Goal: Task Accomplishment & Management: Manage account settings

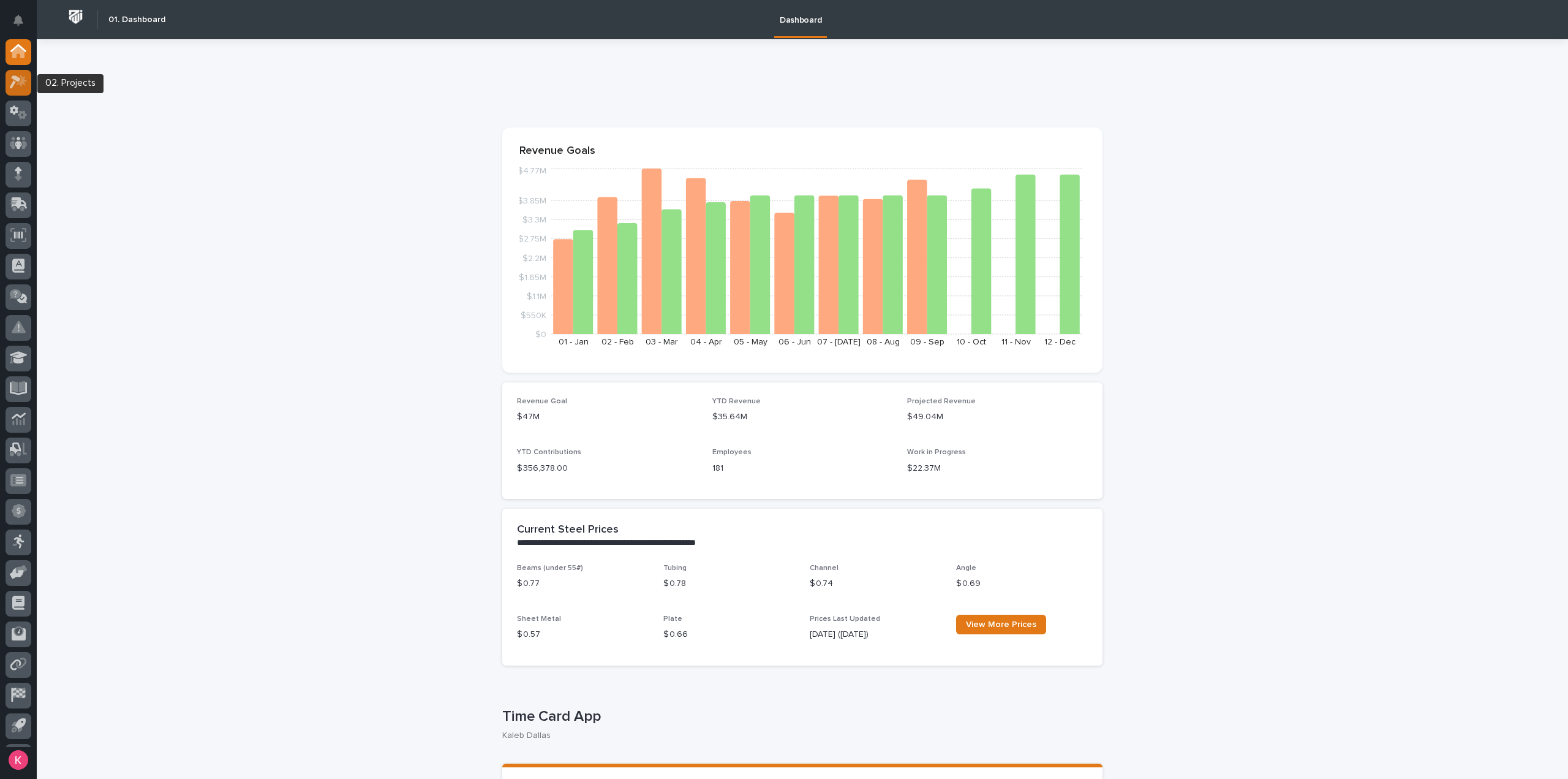
click at [23, 78] on icon at bounding box center [21, 81] width 10 height 12
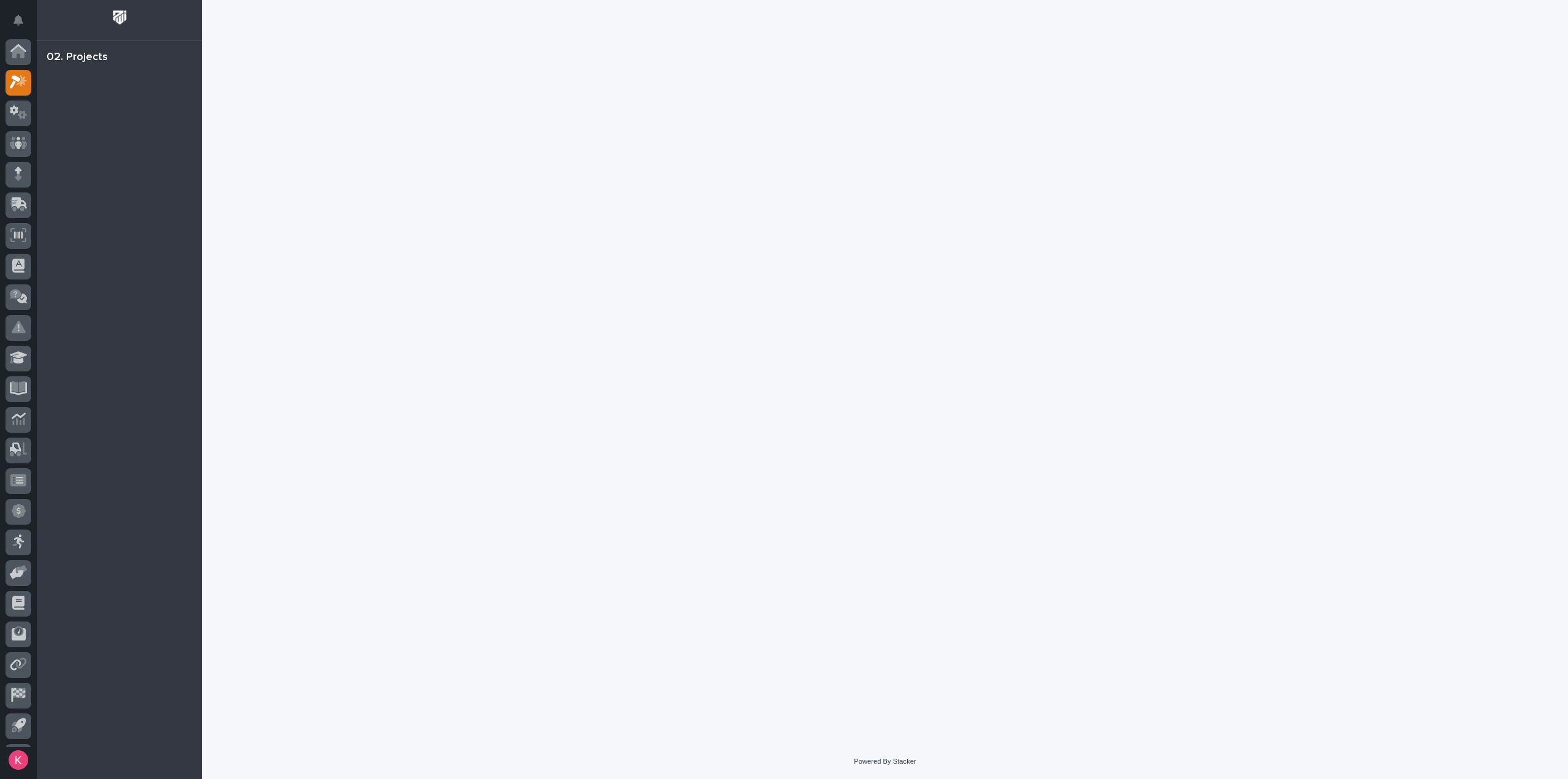
scroll to position [27, 0]
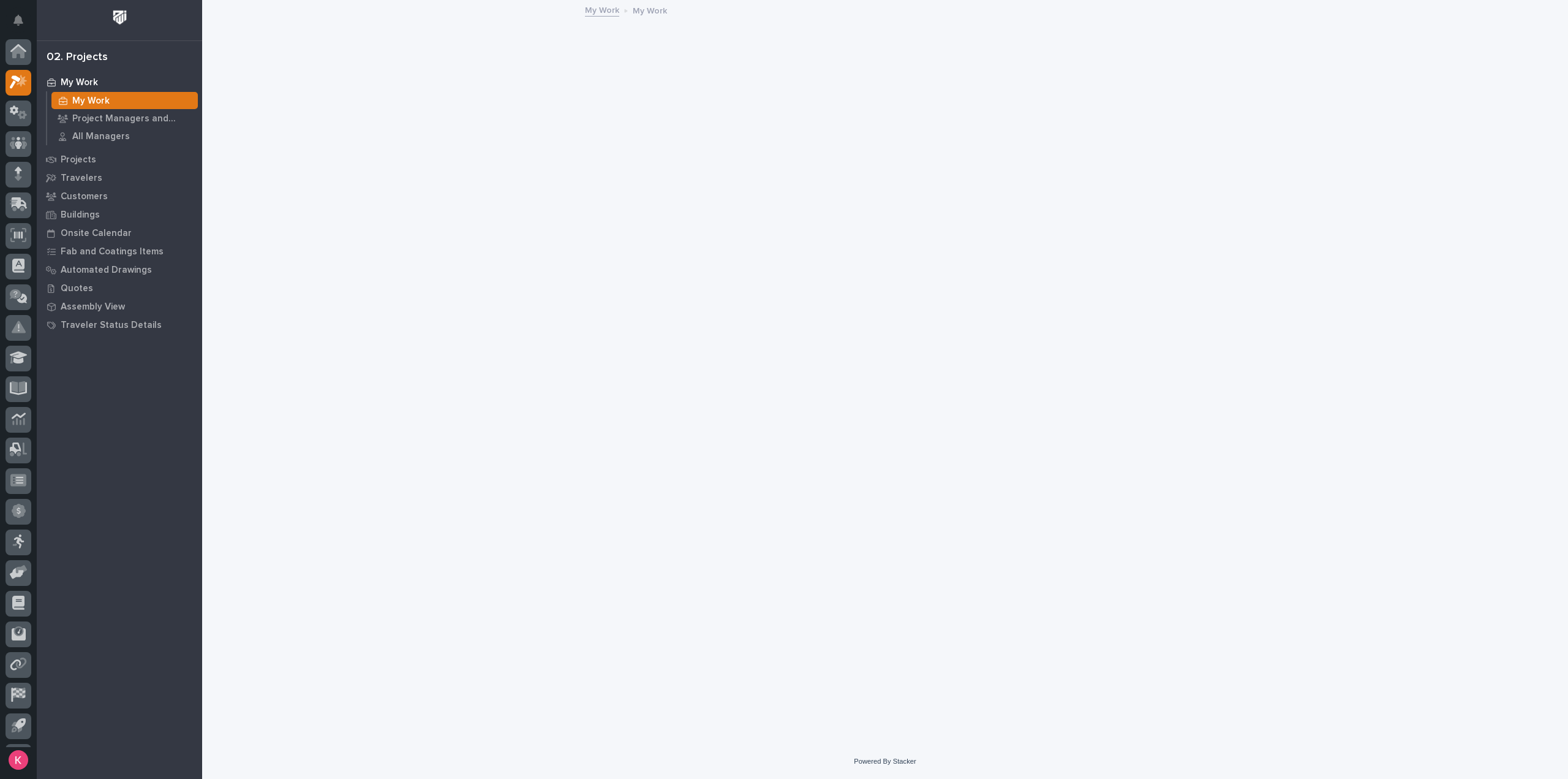
scroll to position [27, 0]
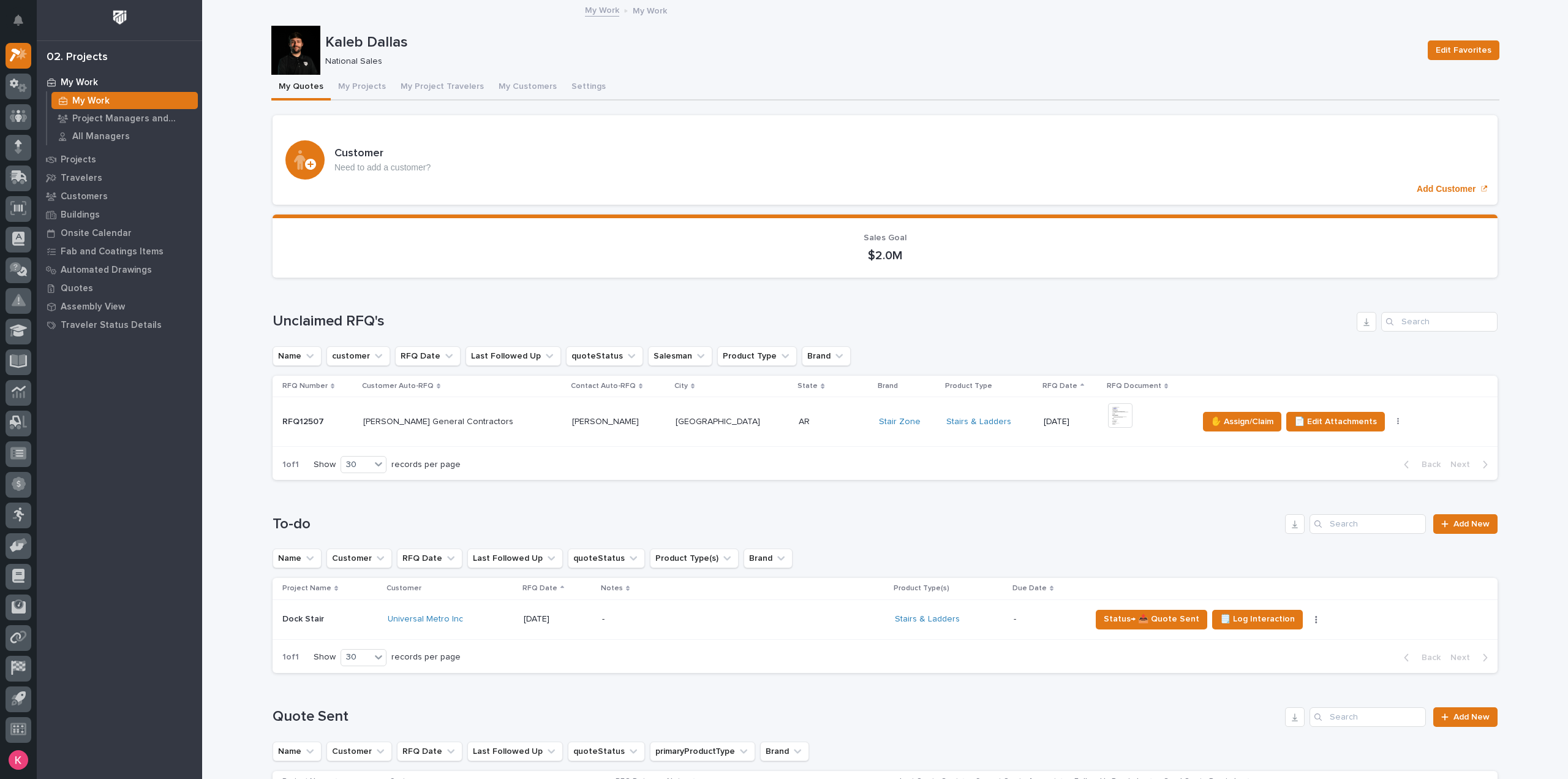
click at [733, 442] on td "[GEOGRAPHIC_DATA] [GEOGRAPHIC_DATA]" at bounding box center [732, 421] width 123 height 50
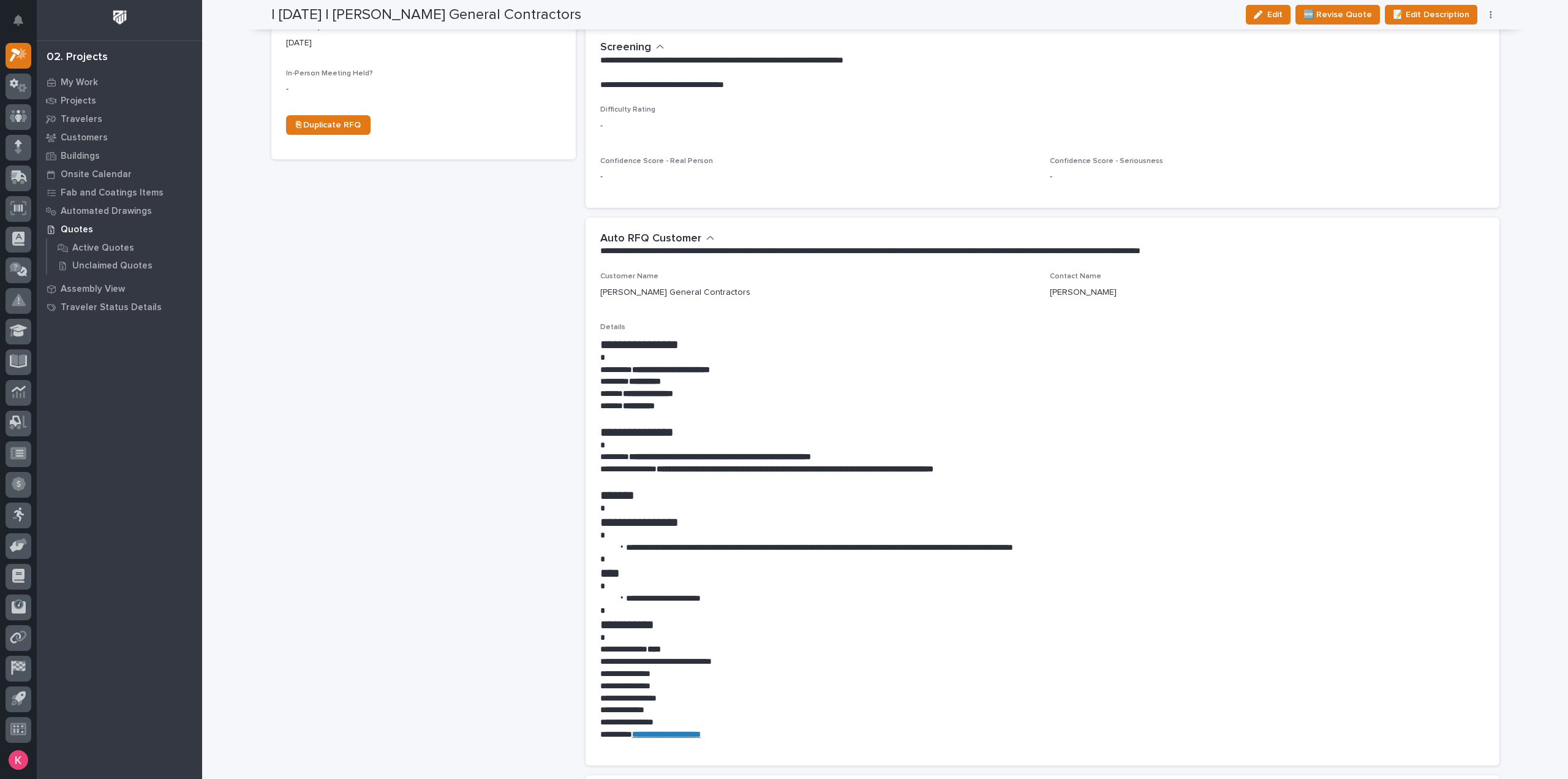
scroll to position [735, 0]
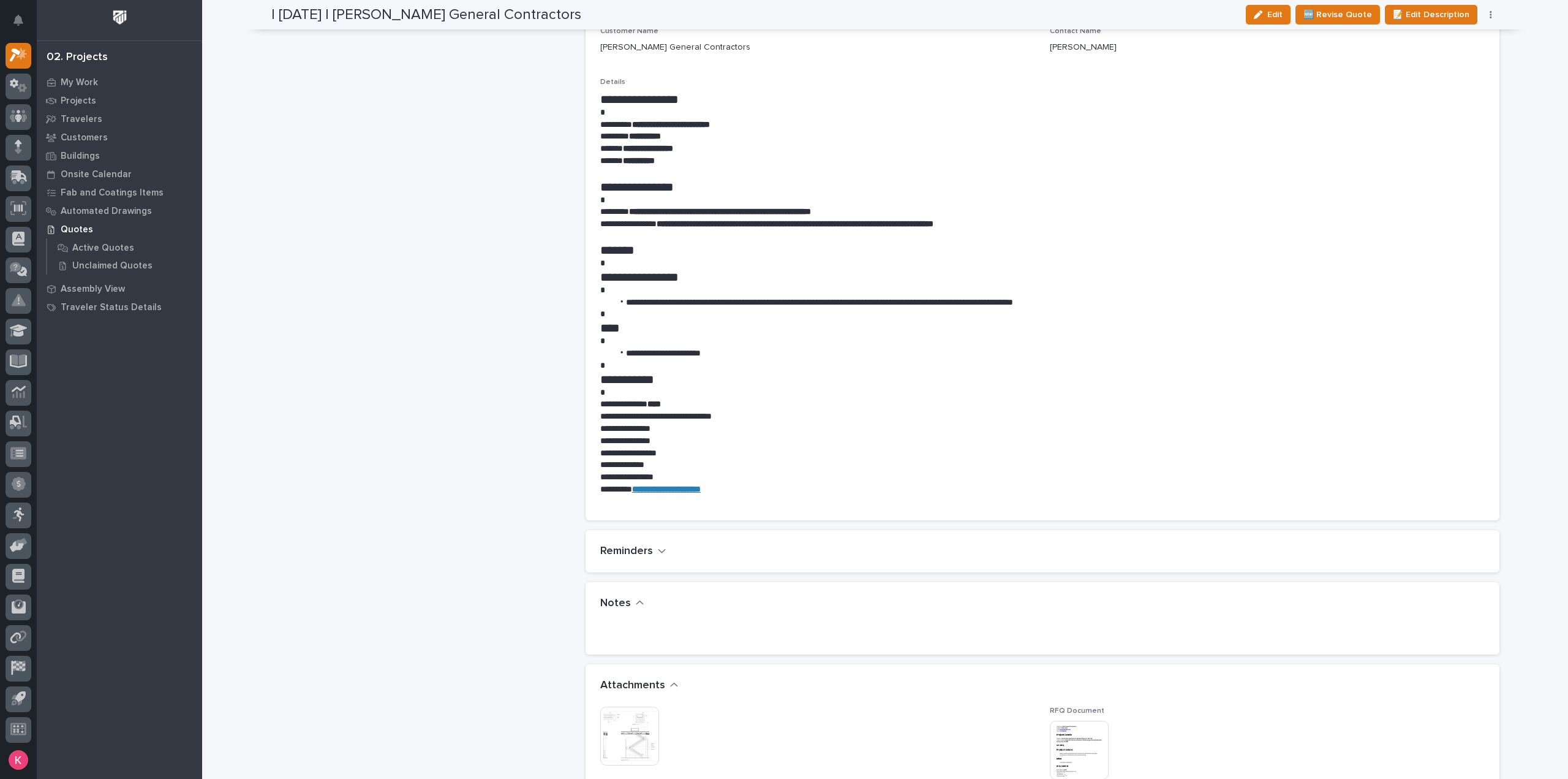
click at [623, 720] on img at bounding box center [629, 735] width 58 height 58
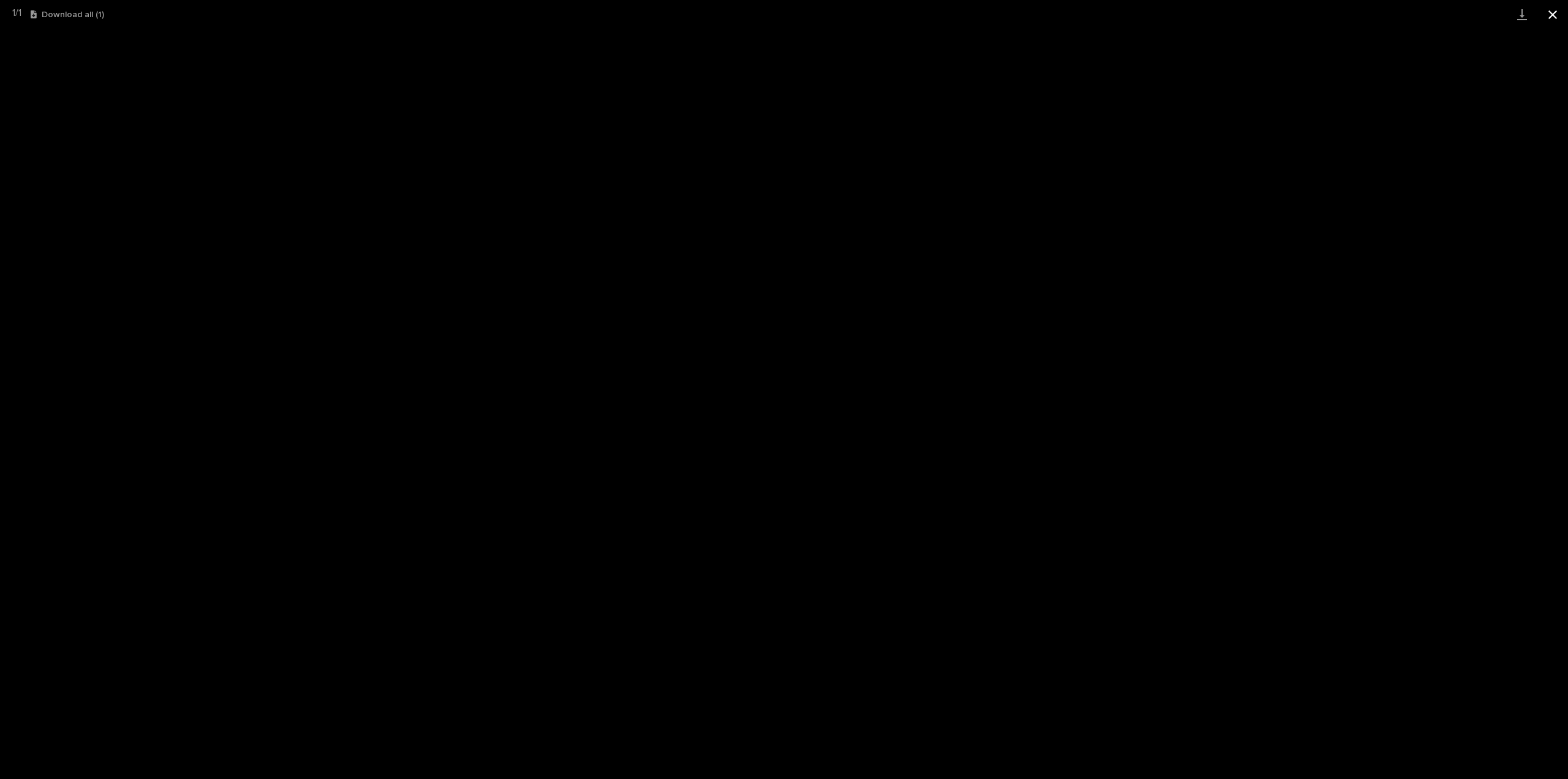
click at [1545, 13] on button "Close gallery" at bounding box center [1552, 14] width 30 height 29
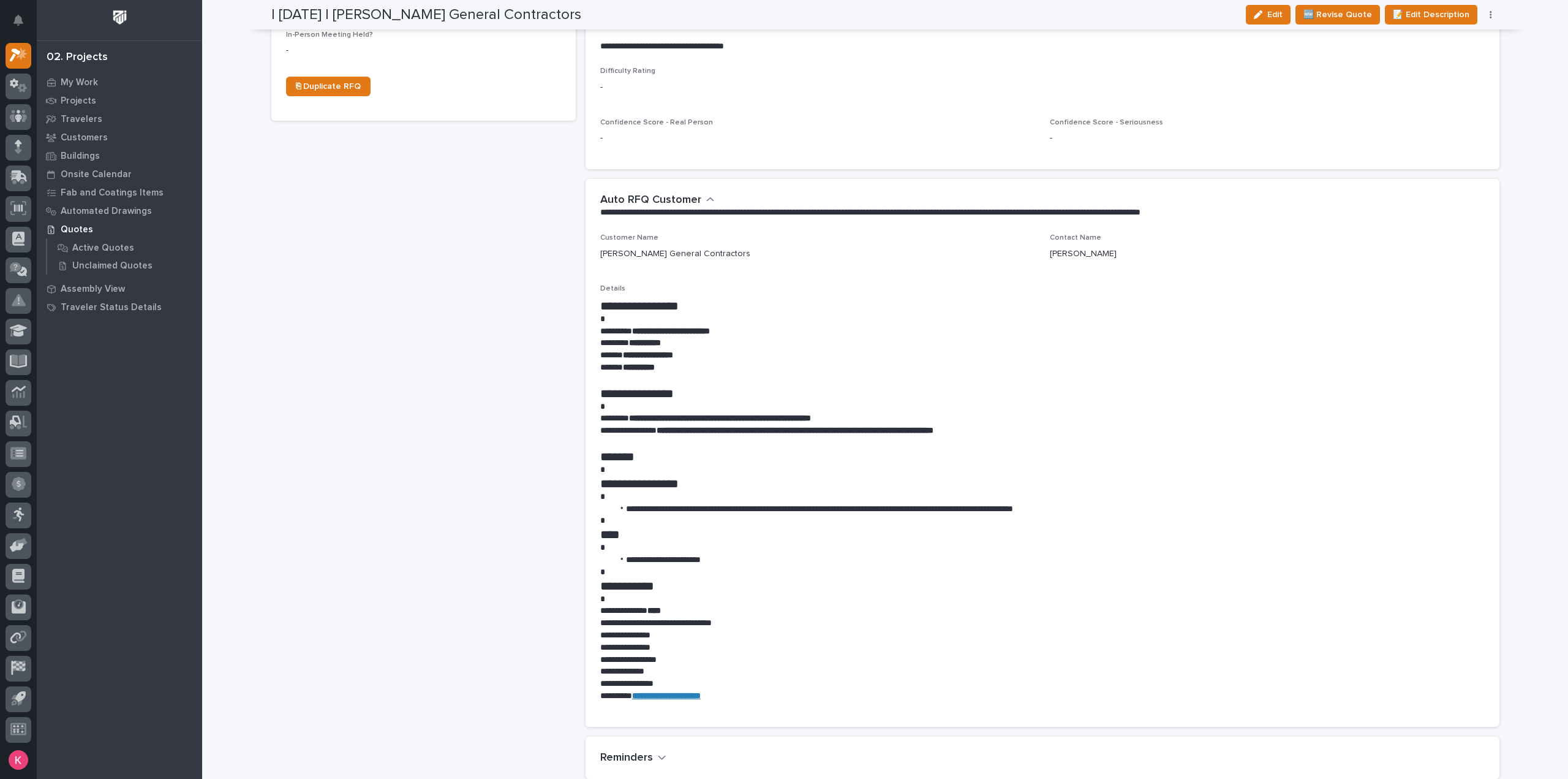
scroll to position [490, 0]
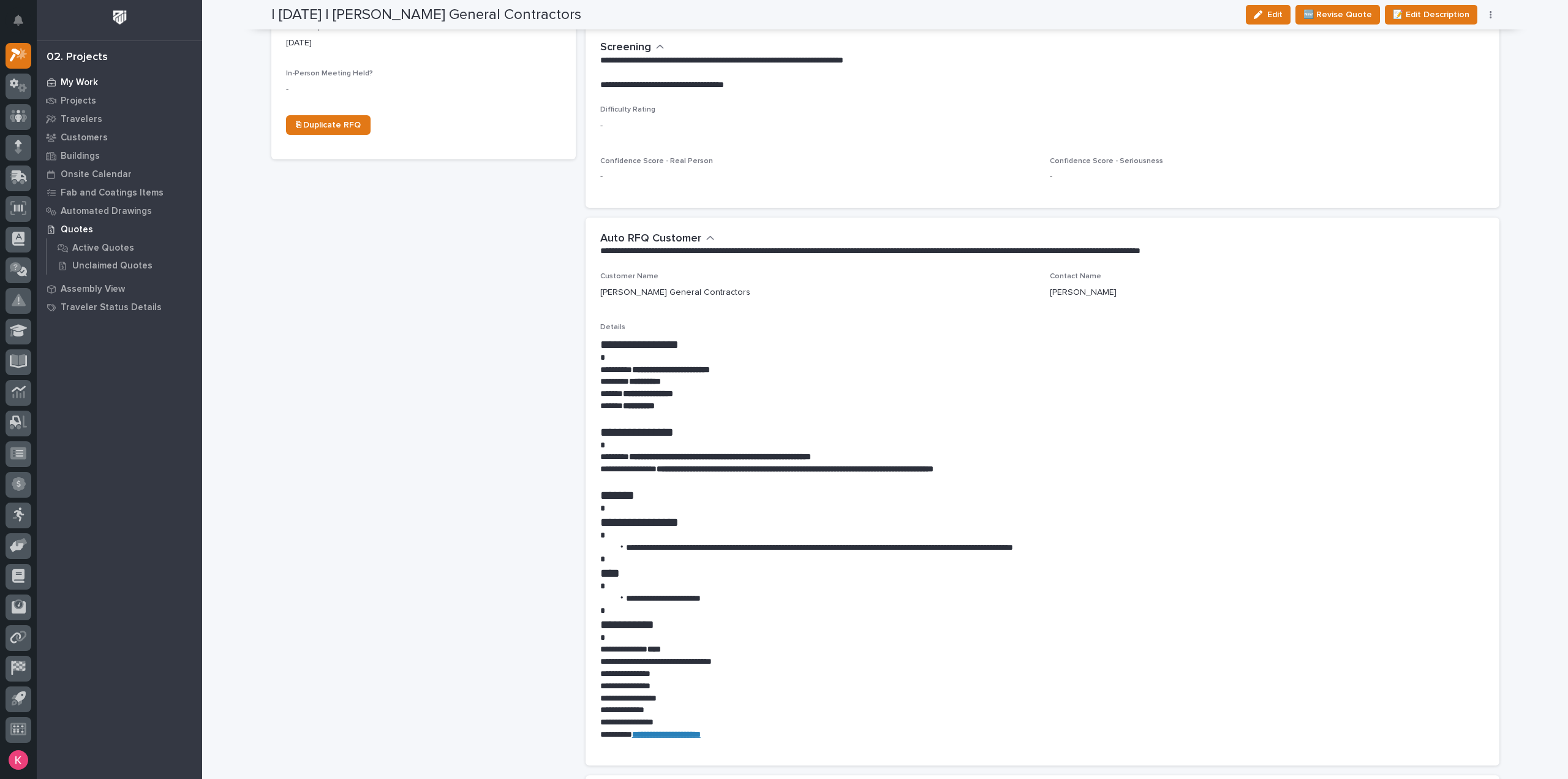
click at [68, 76] on div "My Work" at bounding box center [119, 82] width 159 height 17
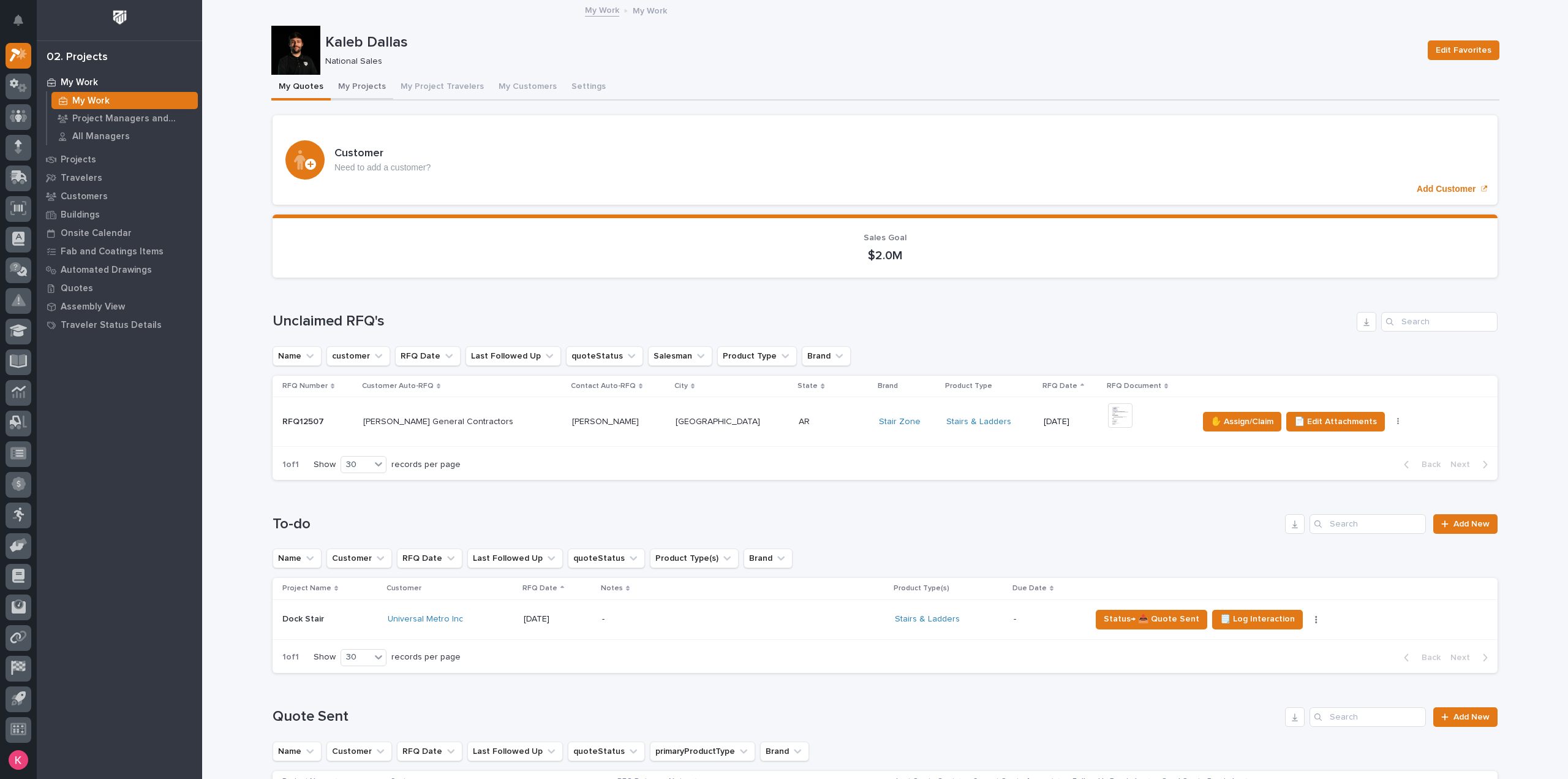
click at [358, 84] on button "My Projects" at bounding box center [362, 87] width 62 height 26
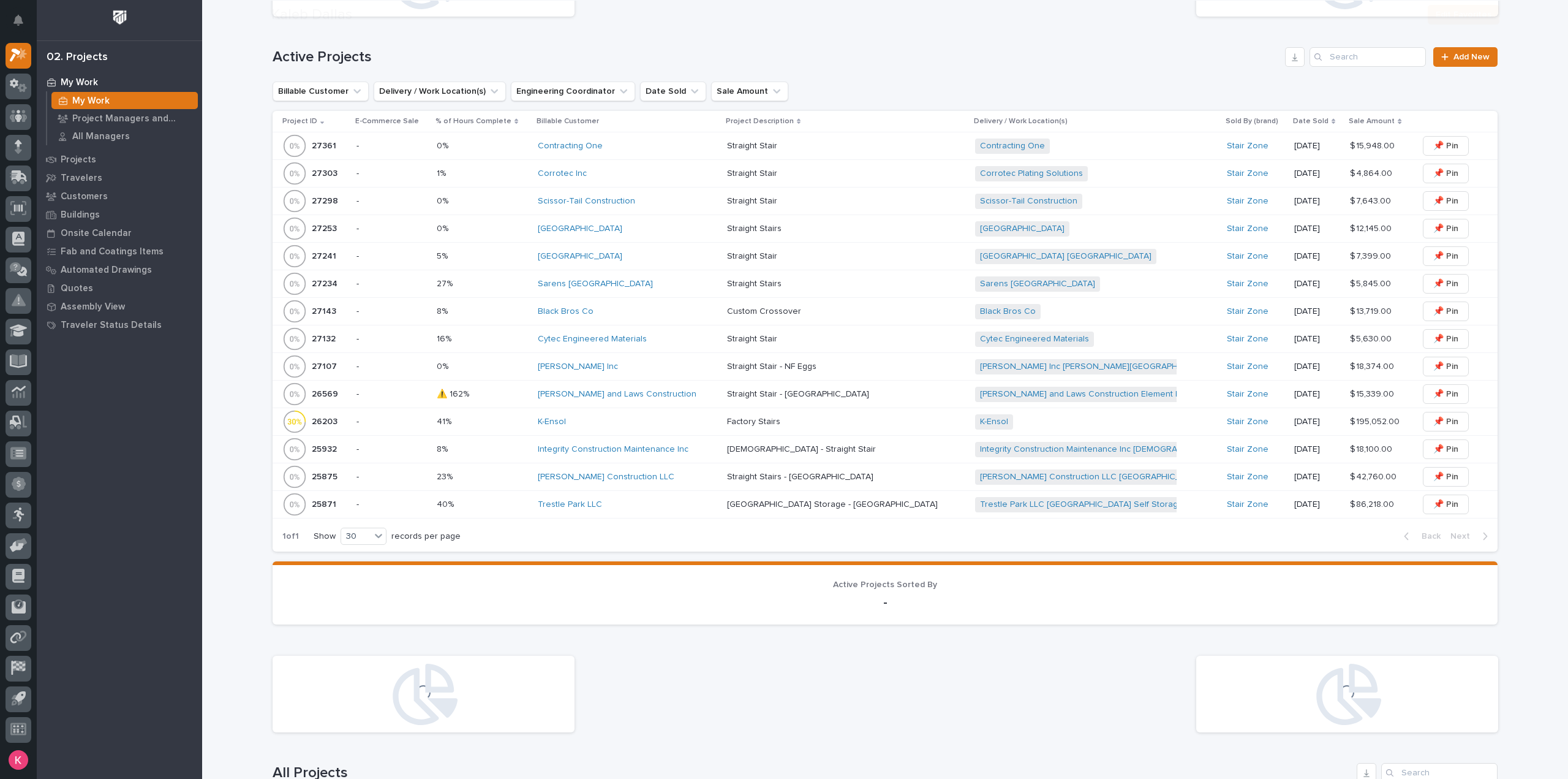
scroll to position [367, 0]
click at [613, 423] on div "K-Ensol" at bounding box center [627, 419] width 179 height 20
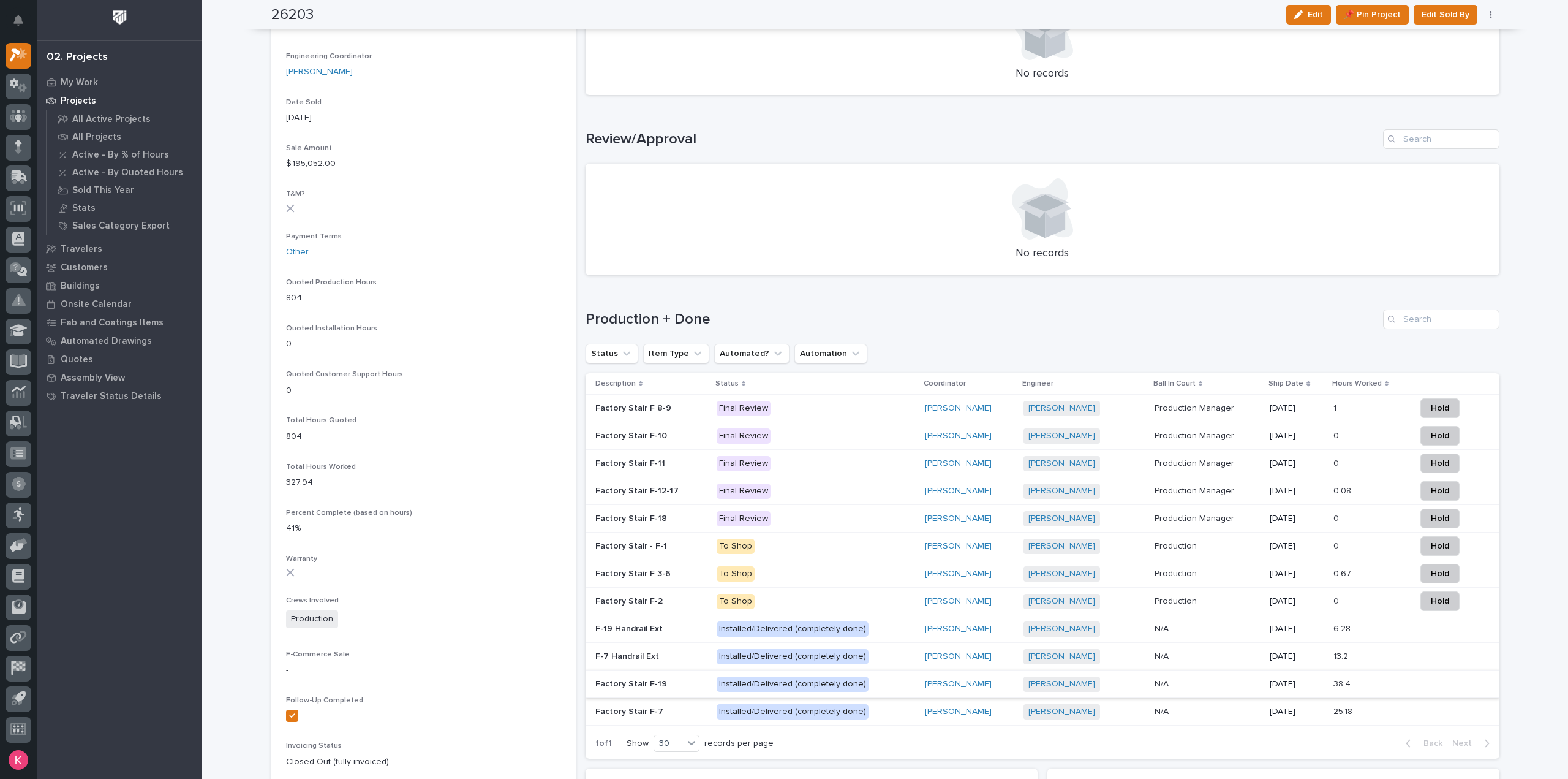
scroll to position [797, 0]
